Goal: Information Seeking & Learning: Learn about a topic

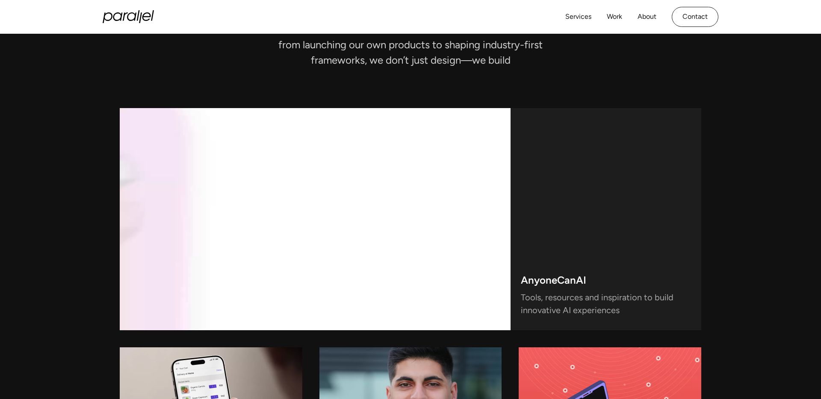
scroll to position [2283, 0]
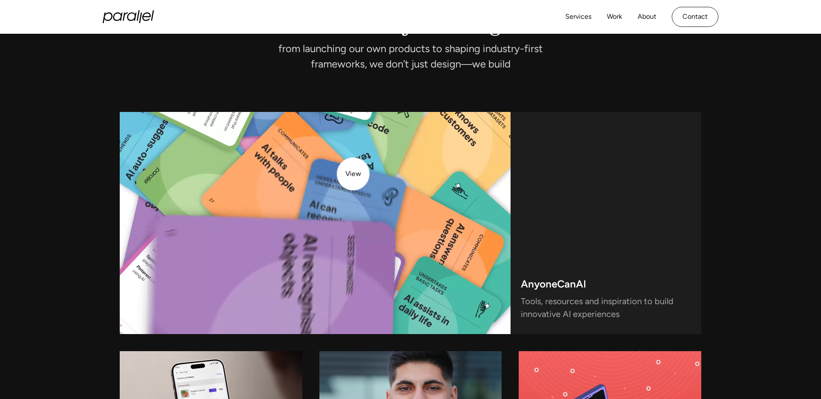
click at [353, 175] on video at bounding box center [315, 223] width 391 height 222
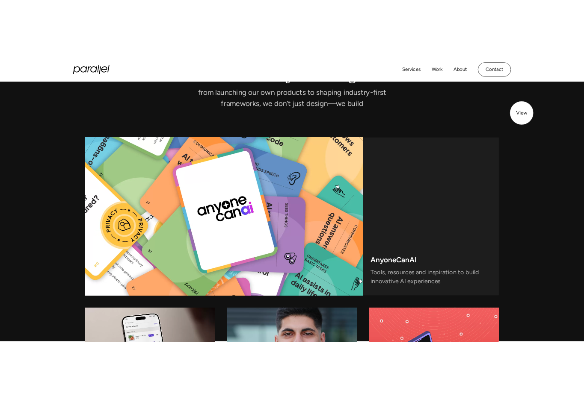
scroll to position [2220, 0]
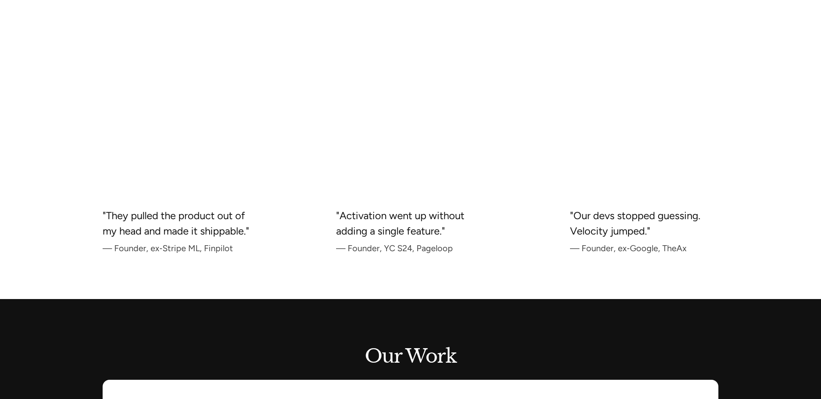
scroll to position [440, 0]
